Goal: Task Accomplishment & Management: Manage account settings

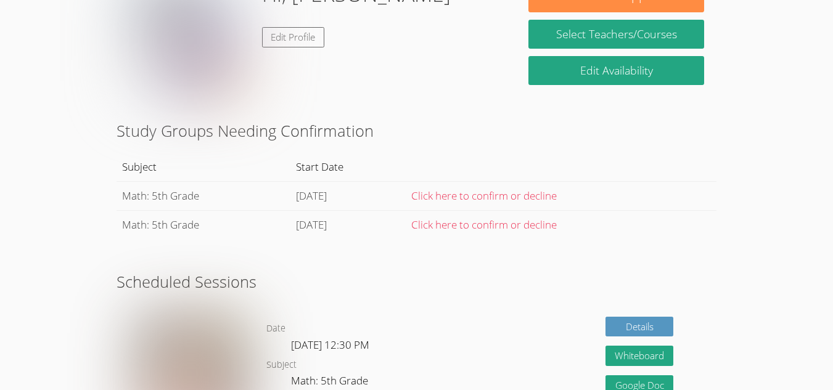
scroll to position [222, 0]
click at [484, 196] on link "Click here to confirm or decline" at bounding box center [484, 195] width 146 height 14
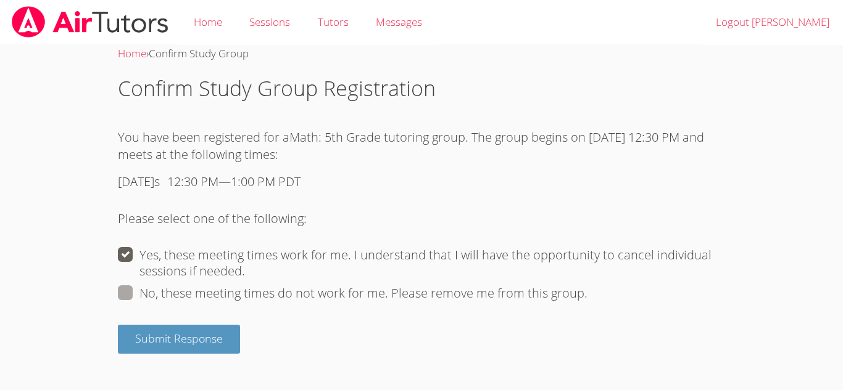
click at [203, 344] on span "Submit Response" at bounding box center [179, 338] width 88 height 15
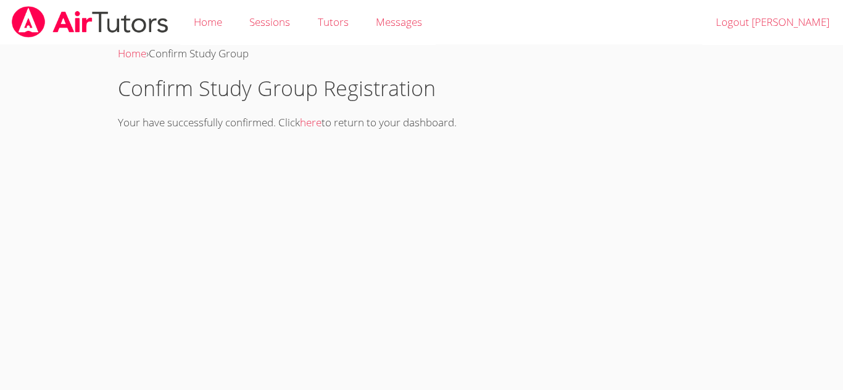
click at [315, 119] on link "here" at bounding box center [311, 122] width 22 height 14
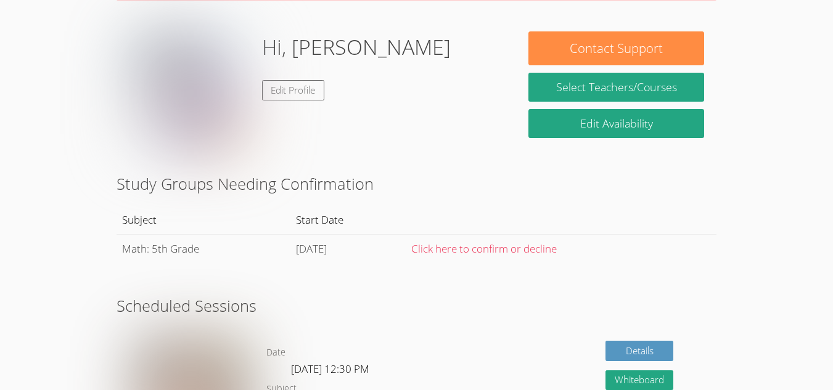
scroll to position [128, 0]
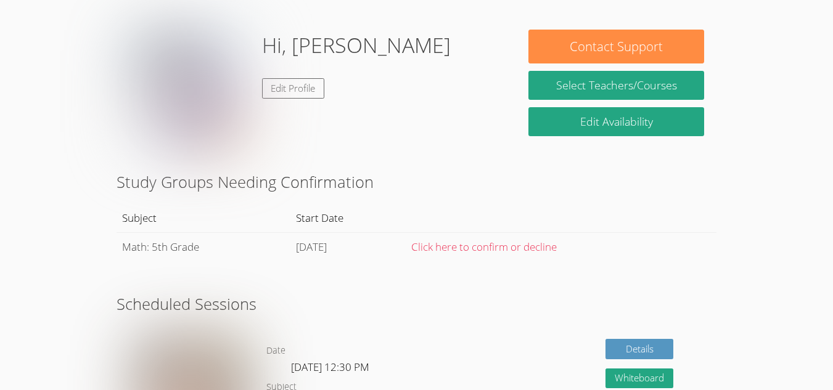
click at [550, 241] on link "Click here to confirm or decline" at bounding box center [484, 247] width 146 height 14
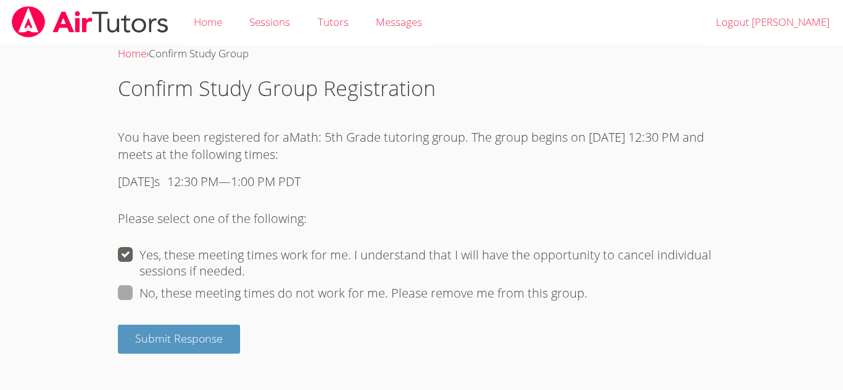
click at [135, 335] on span "Submit Response" at bounding box center [179, 338] width 88 height 15
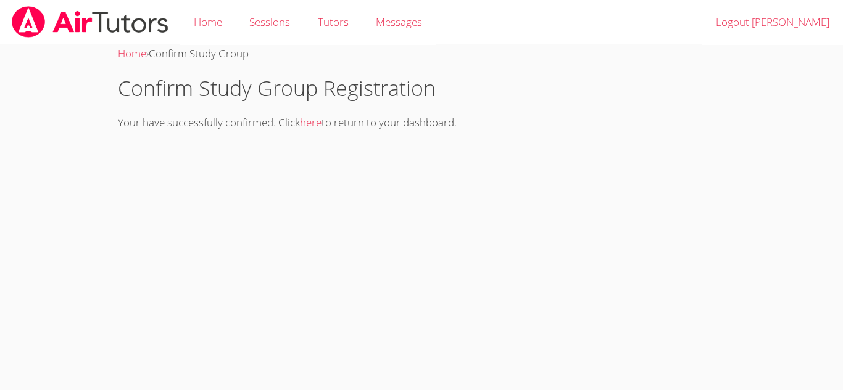
click at [316, 128] on link "here" at bounding box center [311, 122] width 22 height 14
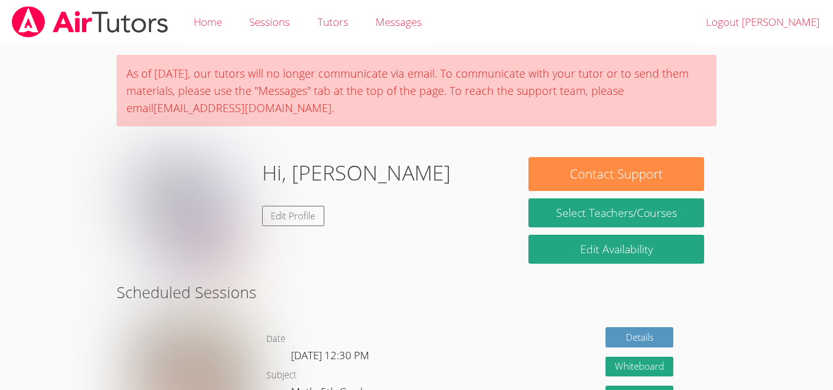
click at [397, 24] on span "Messages" at bounding box center [399, 22] width 46 height 14
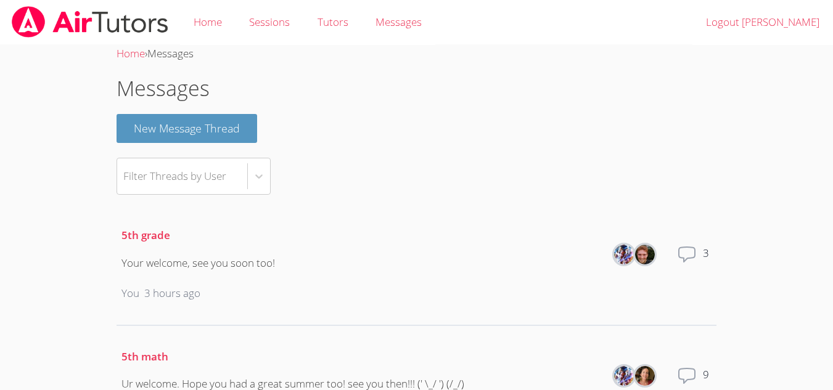
click at [337, 27] on link "Tutors" at bounding box center [332, 22] width 58 height 45
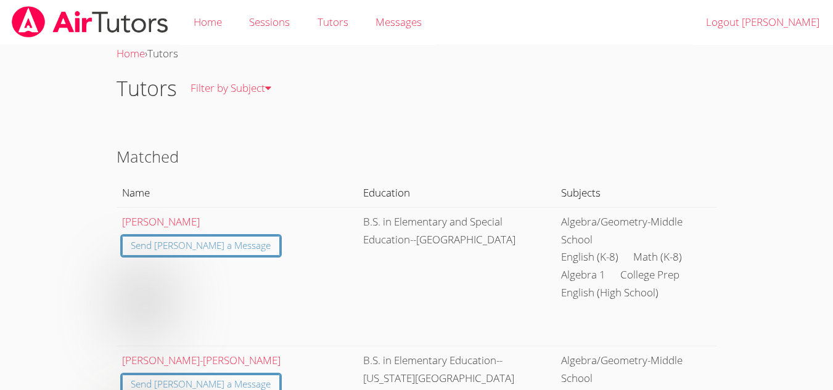
click at [272, 14] on link "Sessions" at bounding box center [270, 22] width 68 height 45
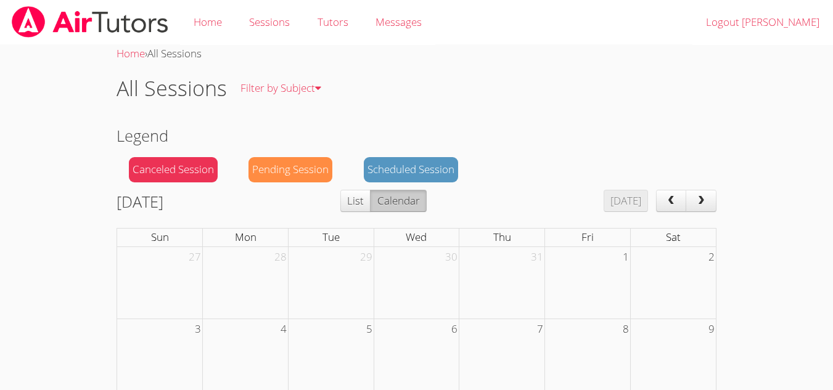
click at [225, 15] on link "Home" at bounding box center [208, 22] width 56 height 45
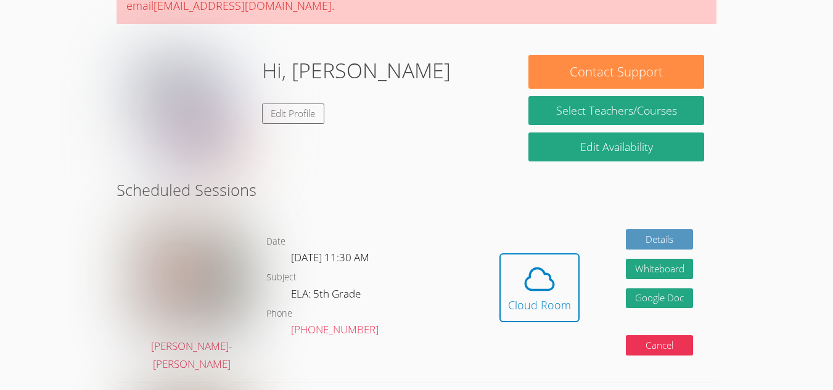
scroll to position [103, 0]
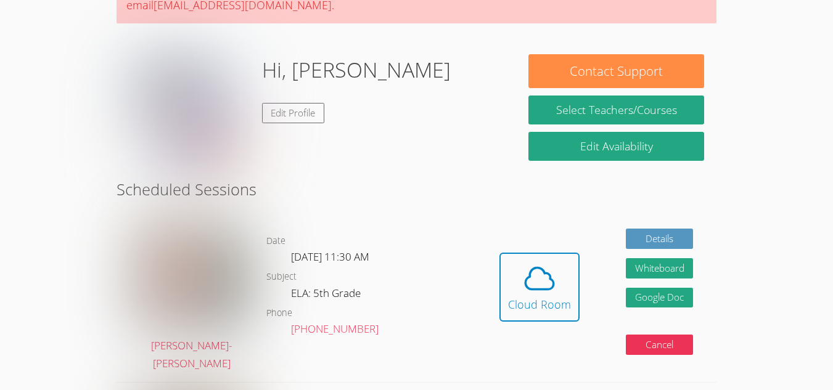
click at [667, 258] on button "Whiteboard" at bounding box center [660, 268] width 68 height 20
